Goal: Task Accomplishment & Management: Use online tool/utility

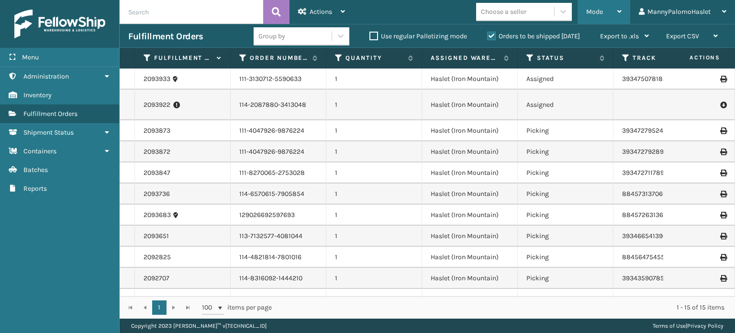
click at [609, 9] on div "Mode" at bounding box center [603, 12] width 35 height 24
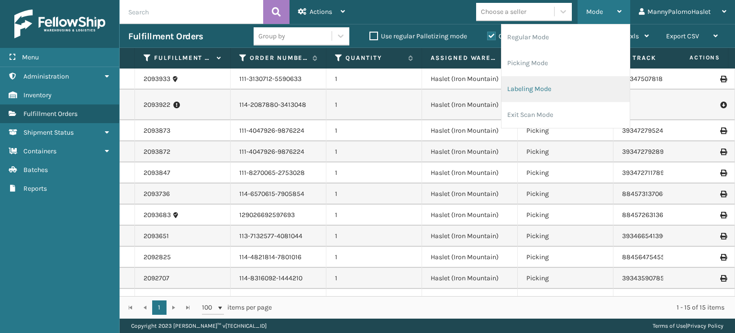
click at [561, 87] on li "Labeling Mode" at bounding box center [565, 89] width 128 height 26
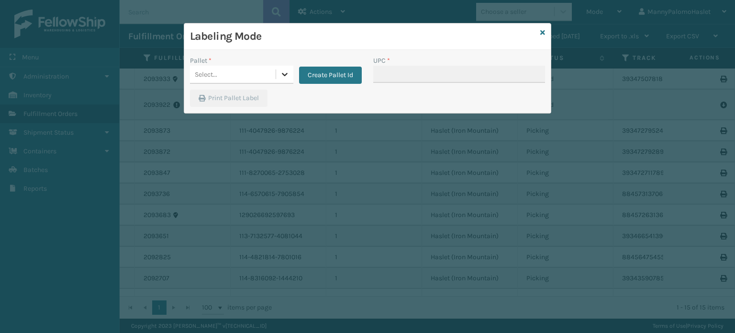
click at [284, 76] on icon at bounding box center [285, 74] width 6 height 3
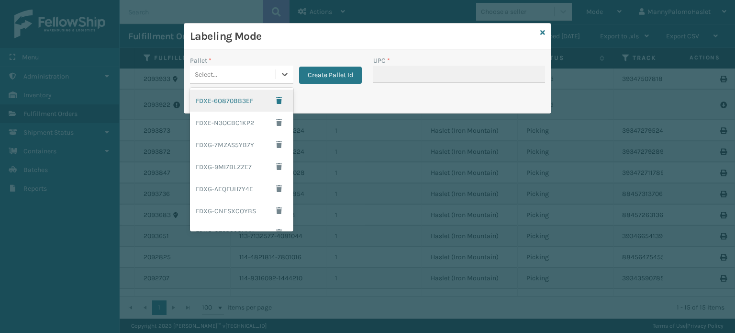
click at [236, 104] on div "FDXE-6O870BB3EF" at bounding box center [241, 100] width 103 height 22
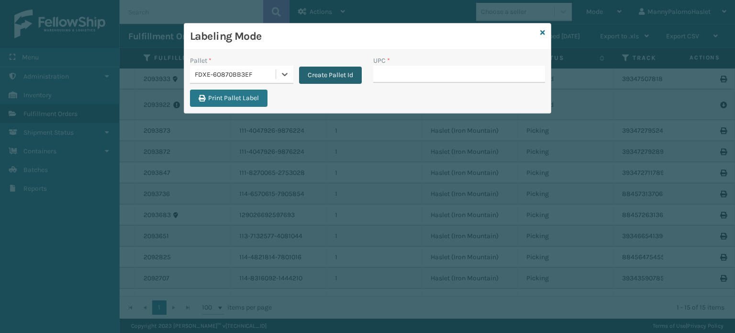
click at [334, 77] on button "Create Pallet Id" at bounding box center [330, 75] width 63 height 17
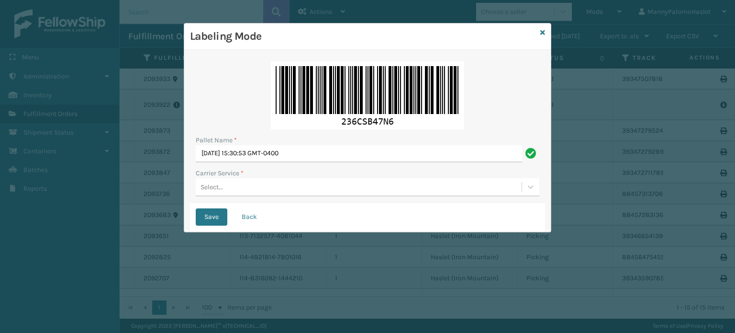
click at [318, 190] on div "Select..." at bounding box center [359, 187] width 326 height 16
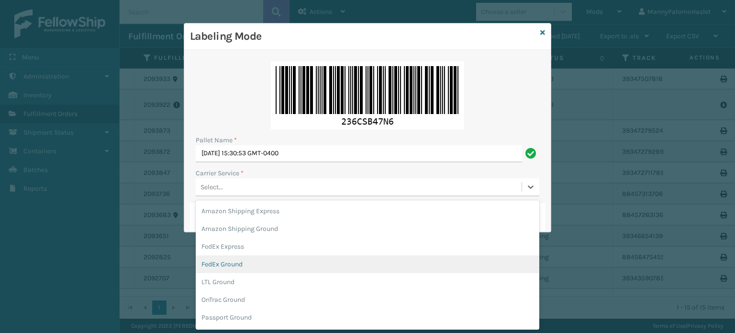
click at [408, 267] on div "FedEx Ground" at bounding box center [368, 264] width 344 height 18
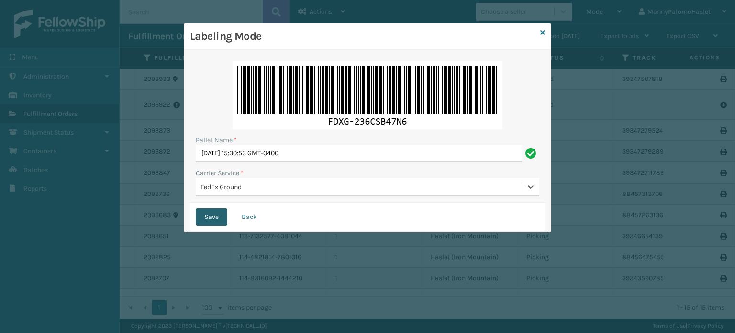
click at [211, 220] on button "Save" at bounding box center [212, 216] width 32 height 17
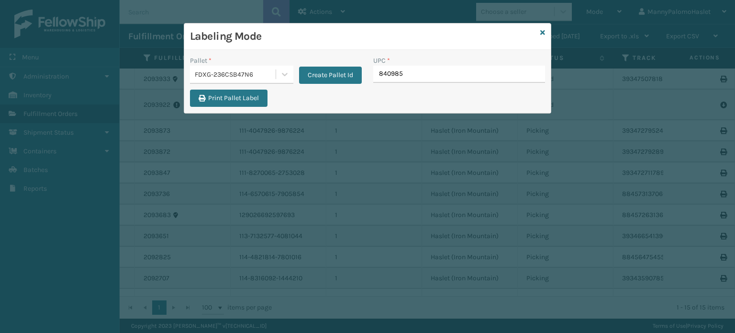
type input "8409851"
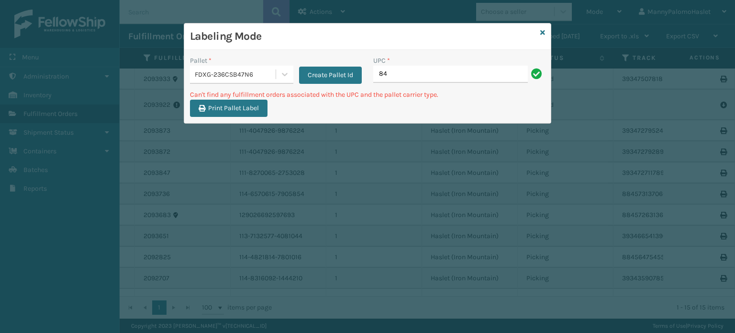
type input "8"
type input "ML-HK612-6"
drag, startPoint x: 429, startPoint y: 70, endPoint x: 350, endPoint y: 74, distance: 79.0
click at [350, 74] on div "Pallet * FDXG-236CSB47N6 Create Pallet Id UPC * ML-HK612-6" at bounding box center [367, 72] width 366 height 34
click at [401, 74] on input "ML-HK612-6" at bounding box center [450, 74] width 155 height 17
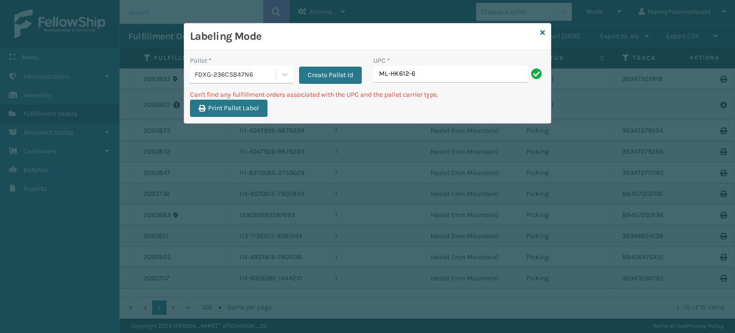
click at [383, 67] on input "ML-HK612-6" at bounding box center [450, 74] width 155 height 17
click at [391, 68] on input "ML-HK612-6" at bounding box center [450, 74] width 155 height 17
click at [383, 76] on input "ML-HK612-6" at bounding box center [450, 74] width 155 height 17
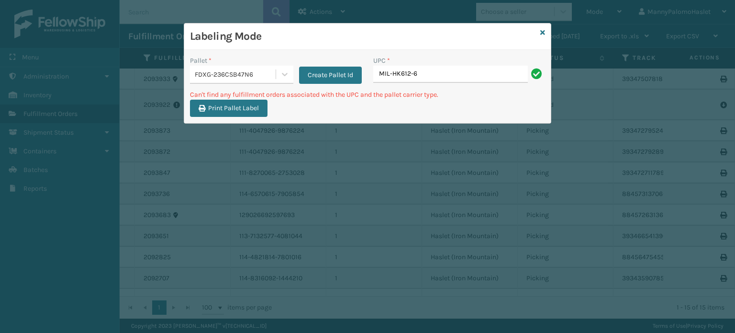
click at [390, 75] on input "MIL-HK612-6" at bounding box center [450, 74] width 155 height 17
click at [383, 81] on input "MIL-HK612-6" at bounding box center [450, 74] width 155 height 17
drag, startPoint x: 399, startPoint y: 73, endPoint x: 386, endPoint y: 80, distance: 14.6
click at [400, 72] on input "MIL-HK612-6" at bounding box center [450, 74] width 155 height 17
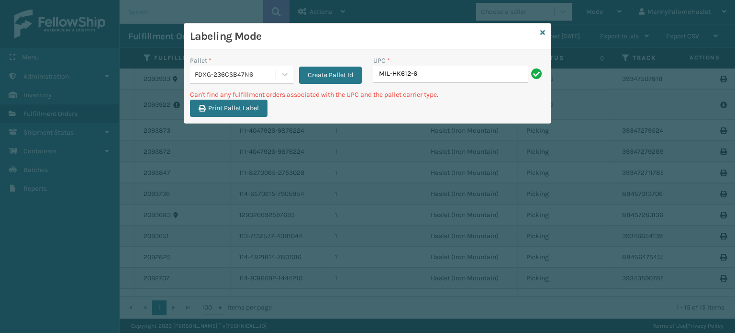
click at [386, 80] on input "MIL-HK612-6" at bounding box center [450, 74] width 155 height 17
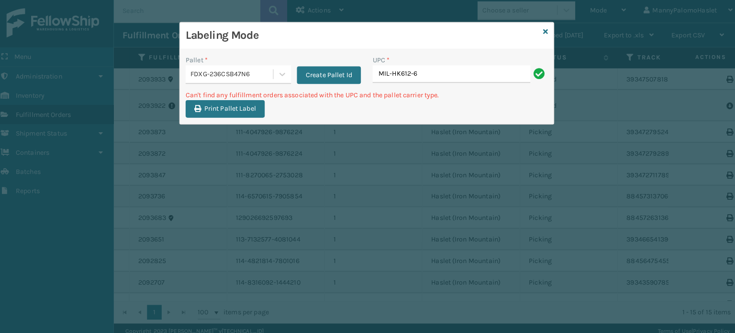
click at [395, 81] on input "MIL-HK612-6" at bounding box center [450, 74] width 155 height 17
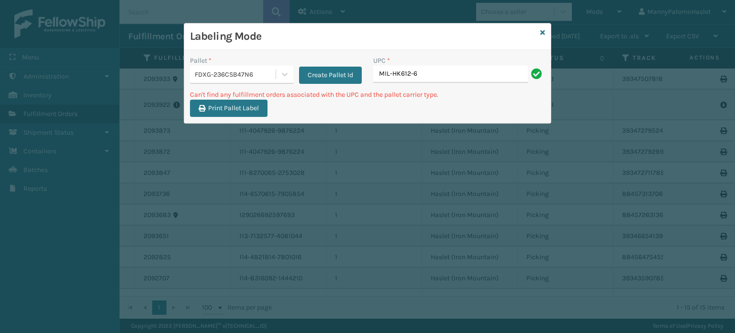
click at [406, 73] on input "MIL-HK612-6" at bounding box center [450, 74] width 155 height 17
type input "MIL-HK612-6"
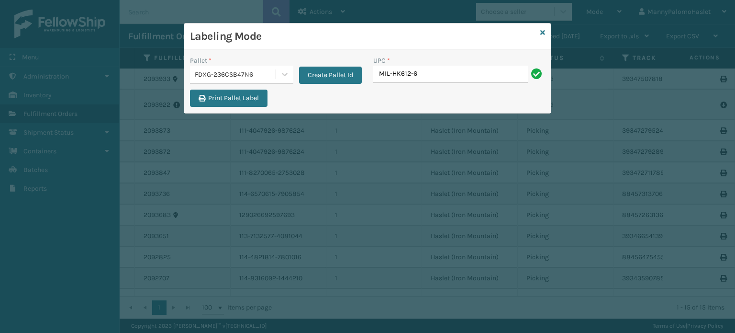
type input "MIL-HK612-6"
type input "8409851"
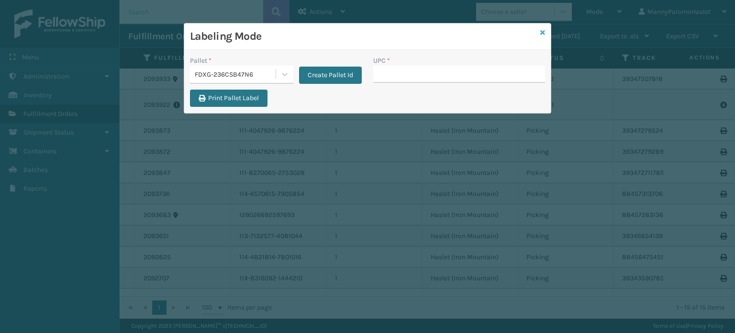
click at [544, 33] on icon at bounding box center [542, 32] width 5 height 7
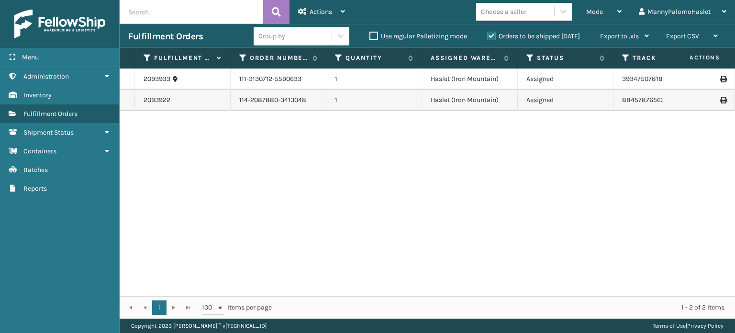
click at [618, 7] on div "Mode" at bounding box center [603, 12] width 35 height 24
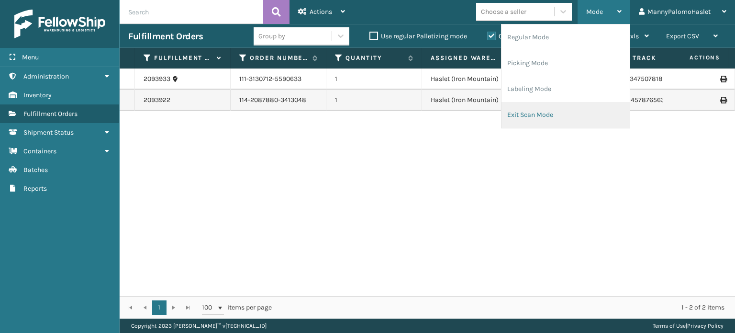
click at [565, 108] on li "Exit Scan Mode" at bounding box center [565, 115] width 128 height 26
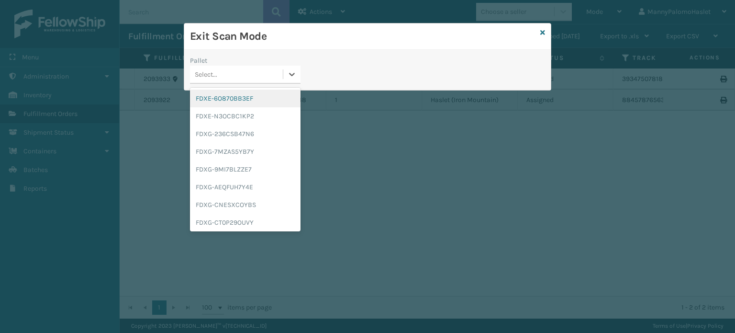
drag, startPoint x: 264, startPoint y: 75, endPoint x: 275, endPoint y: 91, distance: 20.0
click at [275, 84] on div "option FDXE-6O870BB3EF focused, 1 of 25. 25 results available. Use Up and Down …" at bounding box center [245, 75] width 111 height 18
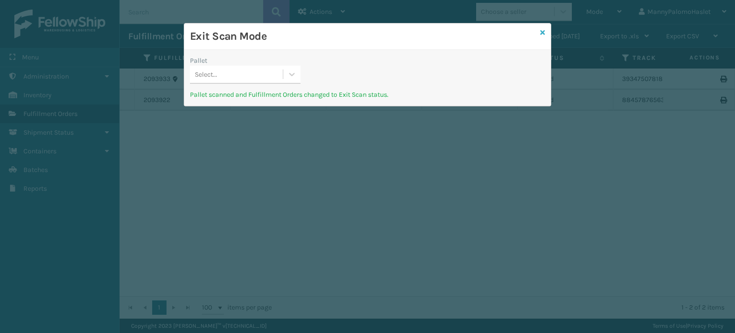
click at [543, 34] on icon at bounding box center [542, 32] width 5 height 7
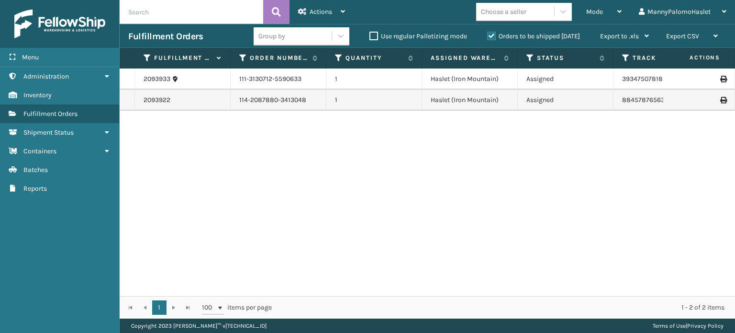
click at [486, 299] on div "1 1 100 items per page 1 - 2 of 2 items" at bounding box center [427, 307] width 615 height 22
drag, startPoint x: 486, startPoint y: 299, endPoint x: 605, endPoint y: 290, distance: 119.0
click at [605, 290] on div "Fulfillment Order Id Order Number Quantity Assigned Warehouse Status Tracking N…" at bounding box center [427, 183] width 615 height 270
click at [563, 11] on icon at bounding box center [563, 12] width 10 height 10
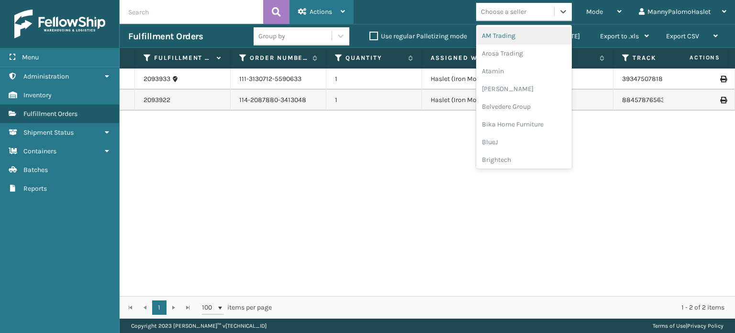
click at [345, 8] on div "Actions Settings Remove All Filters Export Labels" at bounding box center [321, 12] width 64 height 24
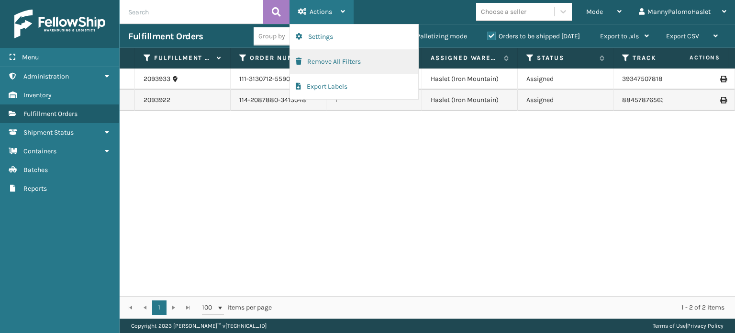
click at [374, 59] on button "Remove All Filters" at bounding box center [354, 61] width 128 height 25
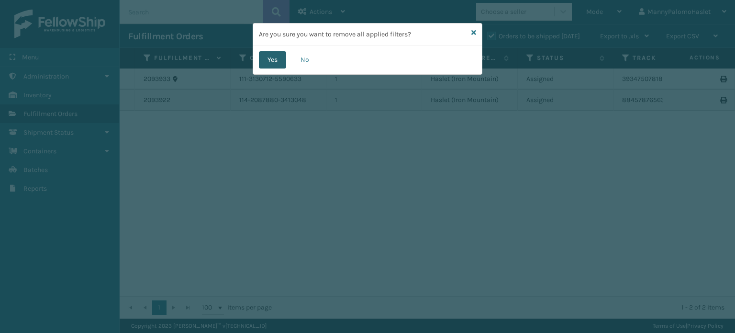
click at [269, 58] on button "Yes" at bounding box center [272, 59] width 27 height 17
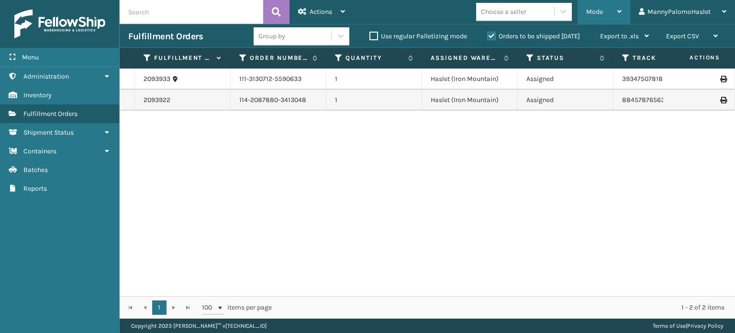
click at [622, 11] on div "Mode Regular Mode Picking Mode Labeling Mode Exit Scan Mode" at bounding box center [603, 12] width 53 height 24
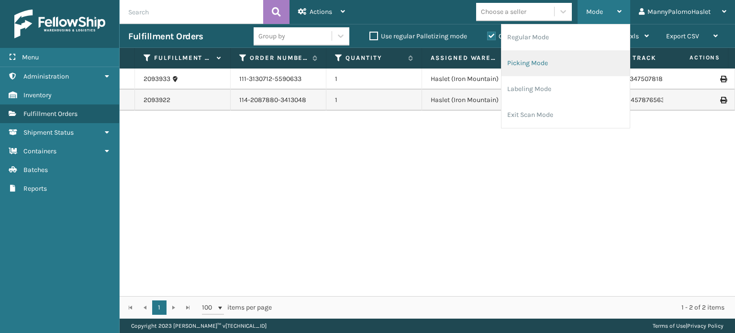
click at [564, 59] on li "Picking Mode" at bounding box center [565, 63] width 128 height 26
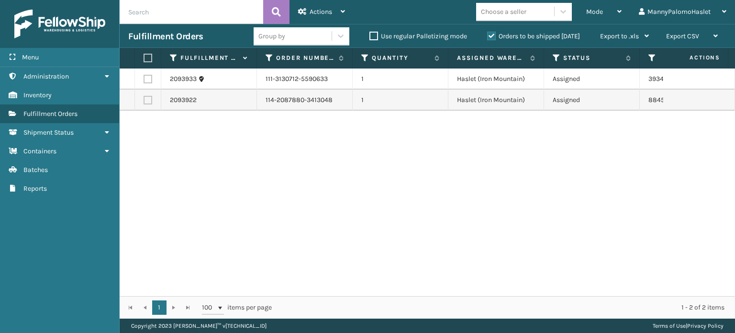
click at [149, 99] on label at bounding box center [148, 100] width 9 height 9
click at [144, 99] on input "checkbox" at bounding box center [144, 99] width 0 height 6
checkbox input "true"
click at [151, 76] on label at bounding box center [148, 79] width 9 height 9
click at [144, 76] on input "checkbox" at bounding box center [144, 78] width 0 height 6
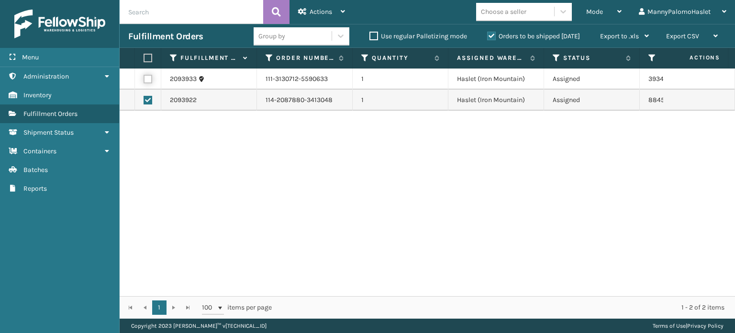
checkbox input "true"
click at [612, 10] on div "Mode" at bounding box center [603, 12] width 35 height 24
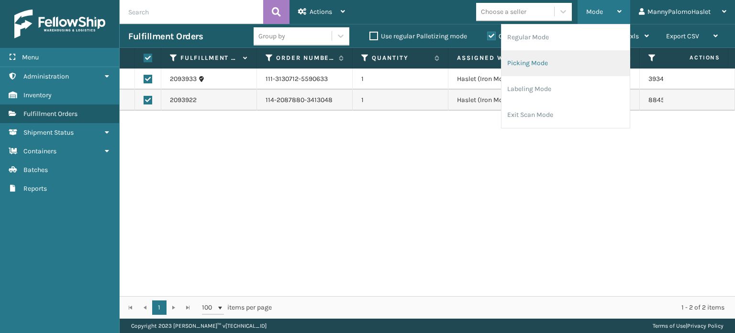
click at [580, 54] on li "Picking Mode" at bounding box center [565, 63] width 128 height 26
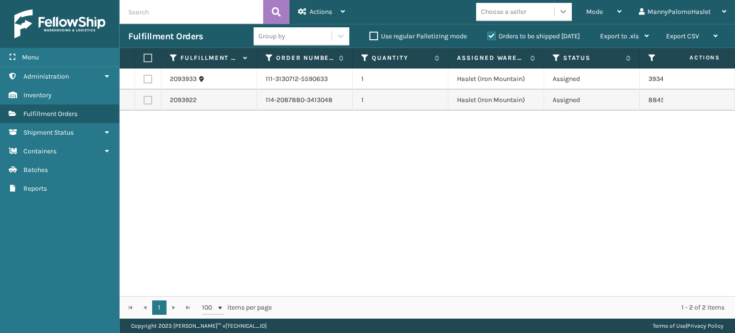
click at [566, 8] on icon at bounding box center [563, 12] width 10 height 10
click at [149, 55] on label at bounding box center [147, 58] width 6 height 9
click at [144, 55] on input "checkbox" at bounding box center [144, 58] width 0 height 6
checkbox input "true"
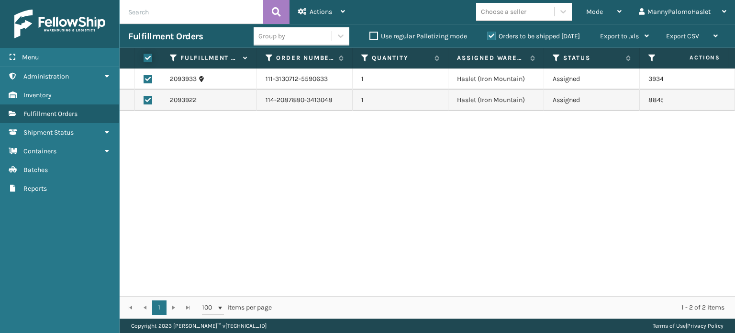
checkbox input "true"
click at [343, 12] on icon at bounding box center [343, 11] width 4 height 7
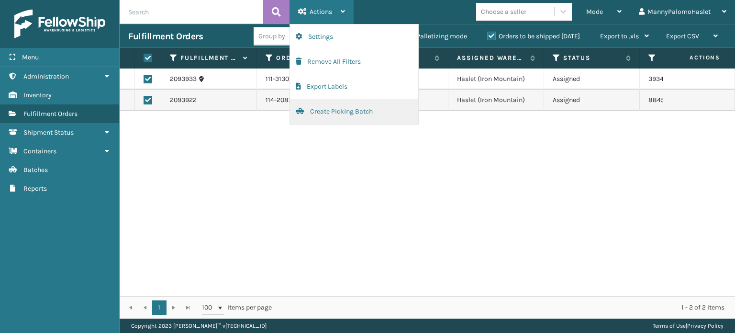
click at [343, 108] on button "Create Picking Batch" at bounding box center [354, 111] width 128 height 25
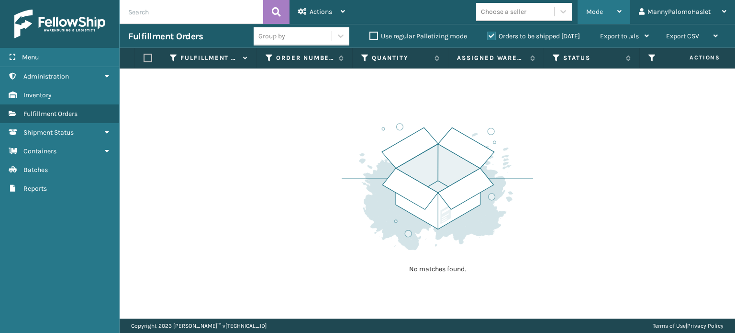
click at [610, 5] on div "Mode" at bounding box center [603, 12] width 35 height 24
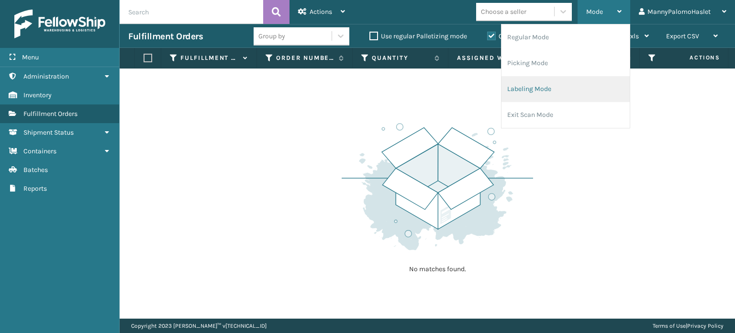
click at [559, 91] on li "Labeling Mode" at bounding box center [565, 89] width 128 height 26
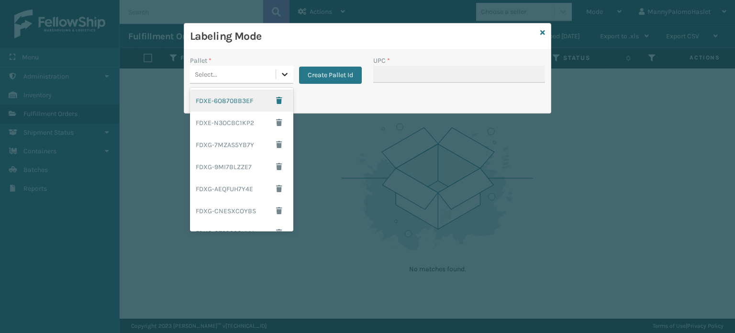
click at [282, 76] on icon at bounding box center [285, 74] width 10 height 10
click at [238, 100] on div "FDXE-6O870BB3EF" at bounding box center [241, 100] width 103 height 22
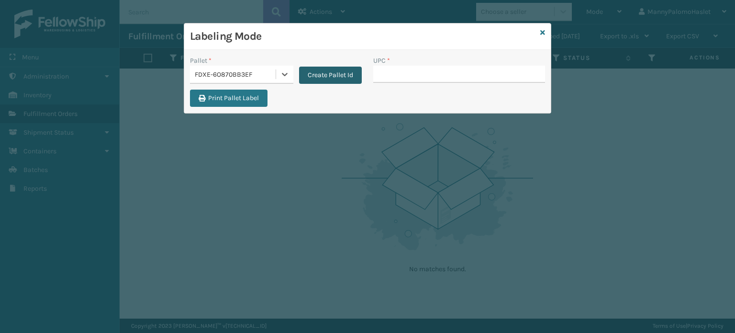
click at [321, 74] on button "Create Pallet Id" at bounding box center [330, 75] width 63 height 17
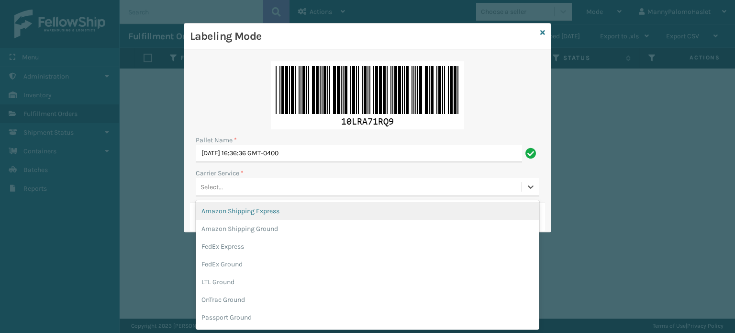
click at [318, 194] on div "Select..." at bounding box center [359, 187] width 326 height 16
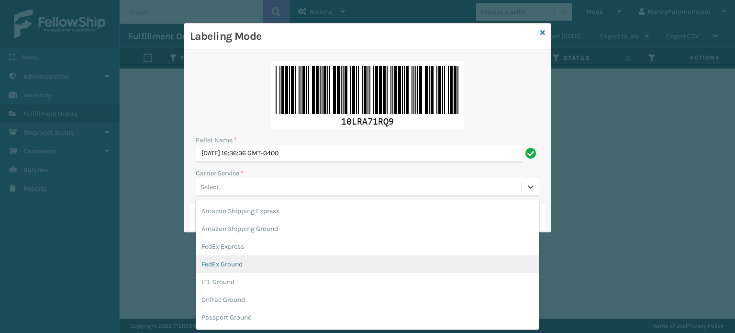
click at [304, 261] on div "FedEx Ground" at bounding box center [368, 264] width 344 height 18
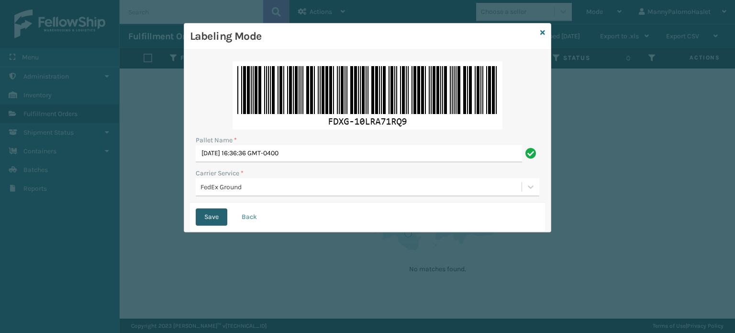
click at [207, 218] on button "Save" at bounding box center [212, 216] width 32 height 17
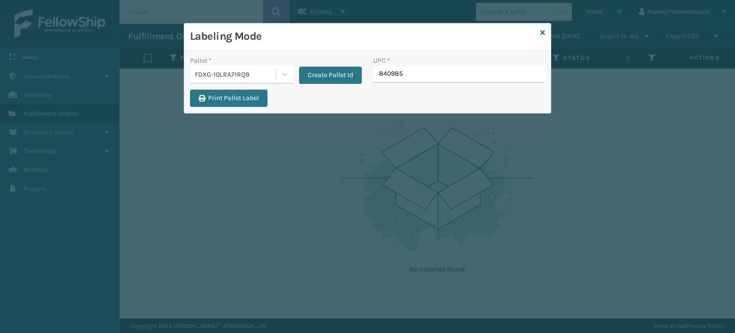
type input "8409851"
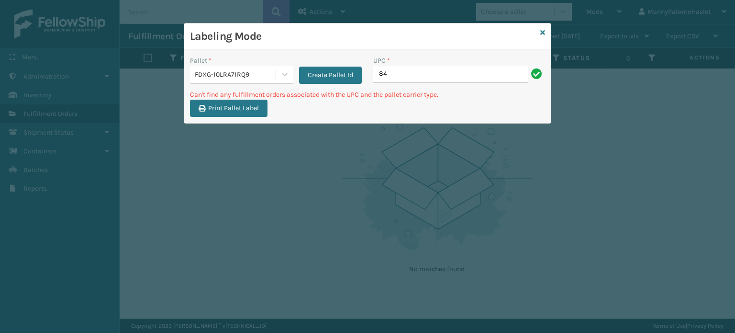
type input "8"
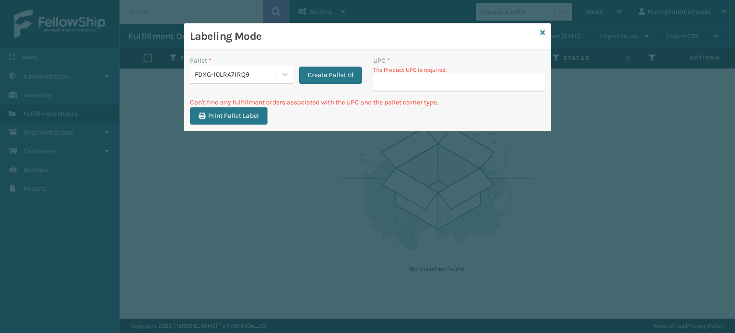
drag, startPoint x: 402, startPoint y: 82, endPoint x: 392, endPoint y: 80, distance: 10.7
click at [392, 80] on input "UPC *" at bounding box center [459, 82] width 172 height 17
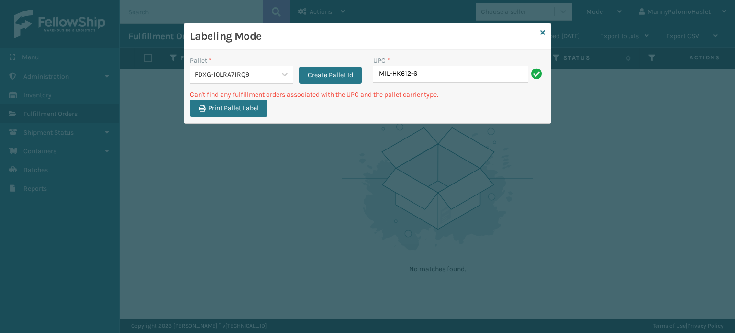
type input "MIL-HK612-6"
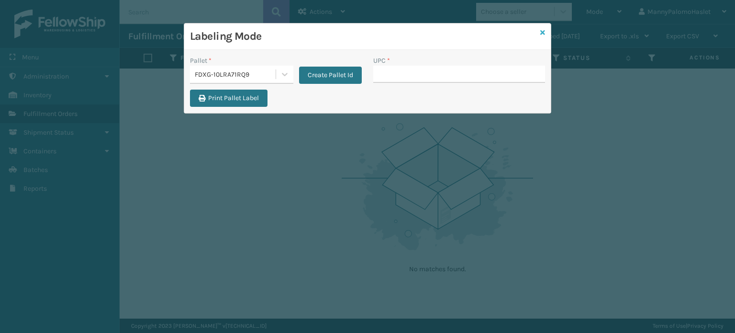
click at [542, 33] on icon at bounding box center [542, 32] width 5 height 7
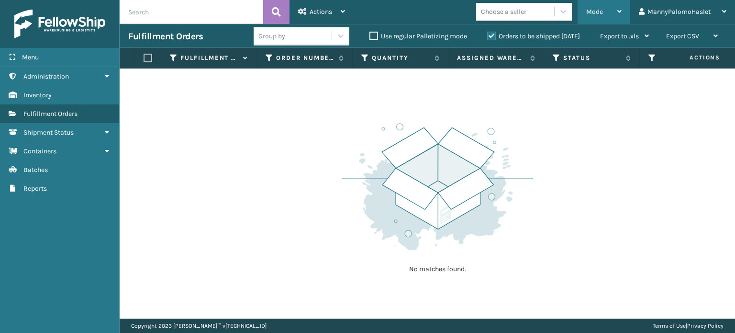
click at [592, 9] on span "Mode" at bounding box center [594, 12] width 17 height 8
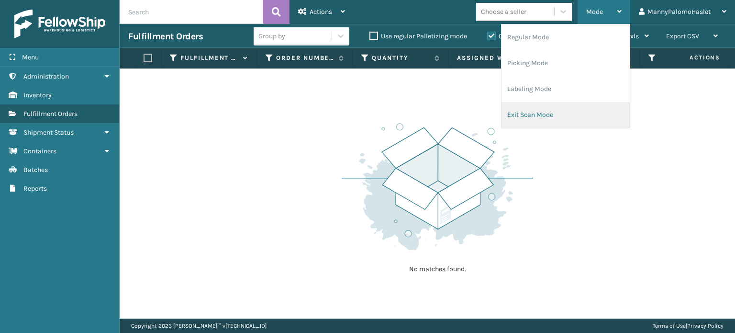
click at [569, 106] on li "Exit Scan Mode" at bounding box center [565, 115] width 128 height 26
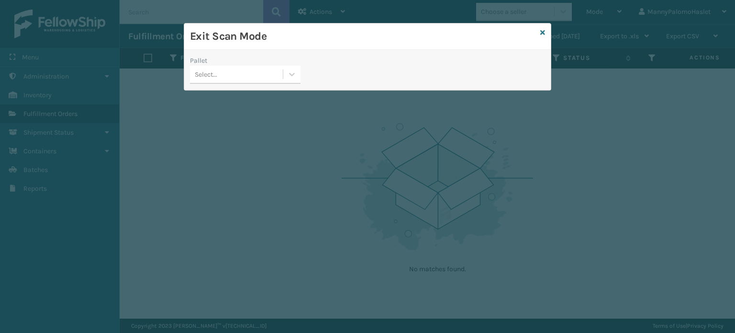
click at [237, 71] on div "Select..." at bounding box center [236, 75] width 93 height 16
